Goal: Find specific page/section: Find specific page/section

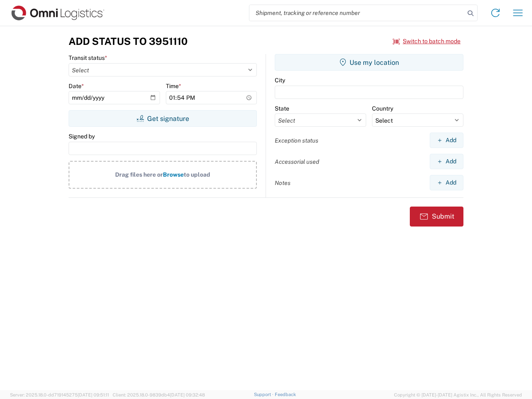
click at [357, 13] on input "search" at bounding box center [357, 13] width 215 height 16
click at [471, 13] on icon at bounding box center [471, 13] width 12 height 12
click at [496, 13] on icon at bounding box center [495, 12] width 13 height 13
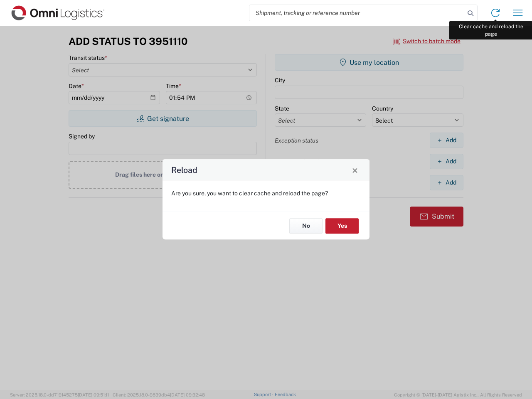
click at [518, 13] on div "Reload Are you sure, you want to clear cache and reload the page? No Yes" at bounding box center [266, 199] width 532 height 399
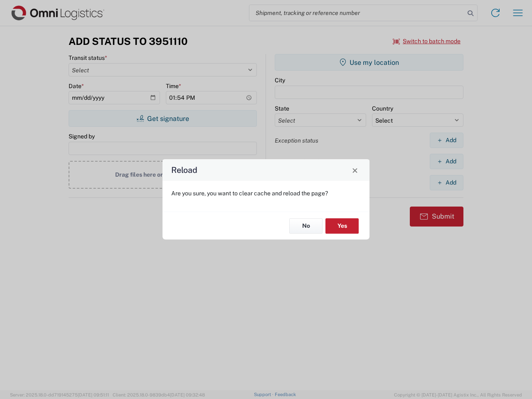
click at [427, 41] on div "Reload Are you sure, you want to clear cache and reload the page? No Yes" at bounding box center [266, 199] width 532 height 399
click at [163, 119] on div "Reload Are you sure, you want to clear cache and reload the page? No Yes" at bounding box center [266, 199] width 532 height 399
click at [369, 62] on div "Reload Are you sure, you want to clear cache and reload the page? No Yes" at bounding box center [266, 199] width 532 height 399
click at [447, 140] on div "Reload Are you sure, you want to clear cache and reload the page? No Yes" at bounding box center [266, 199] width 532 height 399
click at [447, 161] on div "Reload Are you sure, you want to clear cache and reload the page? No Yes" at bounding box center [266, 199] width 532 height 399
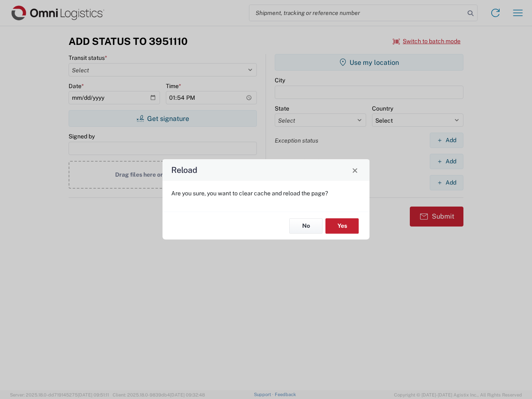
click at [447, 183] on div "Reload Are you sure, you want to clear cache and reload the page? No Yes" at bounding box center [266, 199] width 532 height 399
